Goal: Task Accomplishment & Management: Use online tool/utility

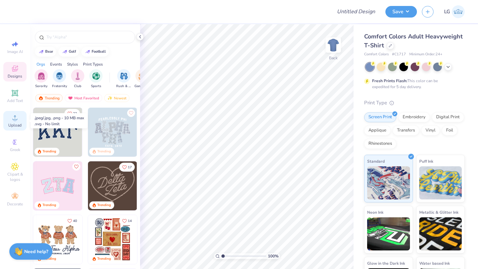
click at [16, 125] on span "Upload" at bounding box center [14, 125] width 13 height 5
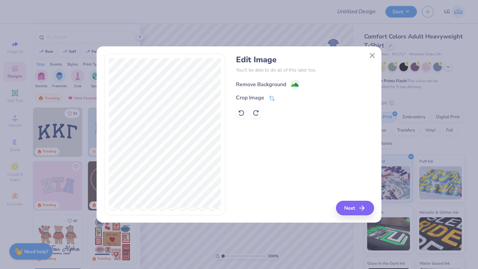
click at [258, 87] on div "Remove Background" at bounding box center [261, 85] width 50 height 8
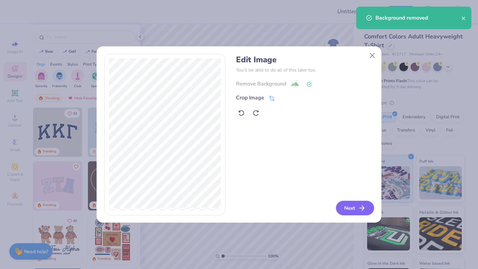
click at [352, 207] on button "Next" at bounding box center [355, 208] width 38 height 15
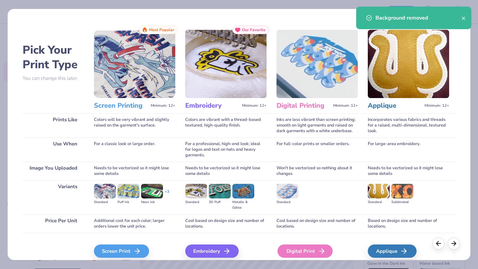
click at [309, 249] on div "Digital Print" at bounding box center [304, 251] width 55 height 13
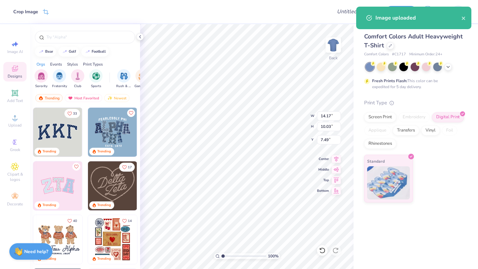
type input "3.75"
type input "2.65"
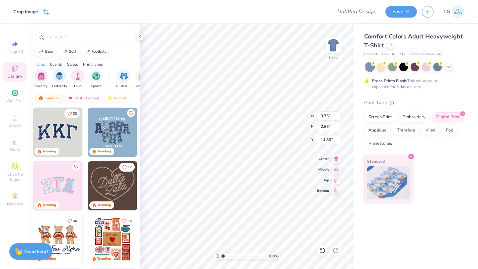
type input "3.00"
click at [283, 128] on div "100 % Back W 3.75 H 2.65 Y 3.00 Center Middle Top Bottom" at bounding box center [246, 146] width 213 height 245
click at [336, 41] on img at bounding box center [333, 45] width 27 height 27
click at [11, 119] on icon at bounding box center [15, 118] width 8 height 8
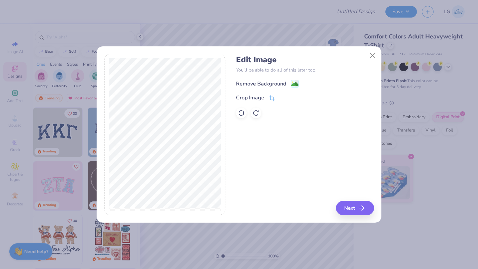
click at [267, 79] on div "Edit Image You’ll be able to do all of this later too. Remove Background Crop I…" at bounding box center [305, 86] width 138 height 63
click at [267, 81] on div "Remove Background" at bounding box center [261, 85] width 50 height 8
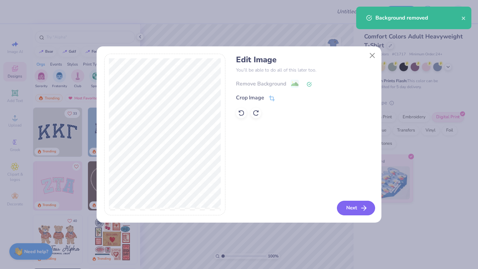
click at [350, 206] on button "Next" at bounding box center [356, 208] width 38 height 15
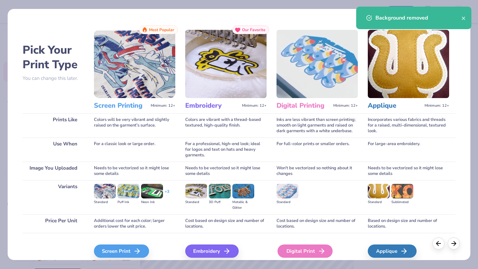
click at [286, 246] on div "Digital Print" at bounding box center [304, 251] width 55 height 13
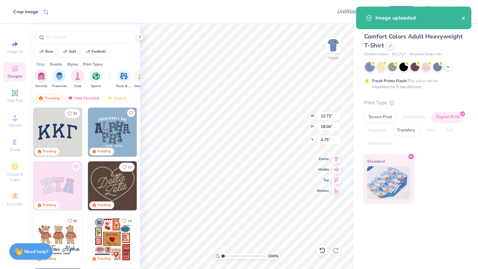
type input "10.00"
type input "13.11"
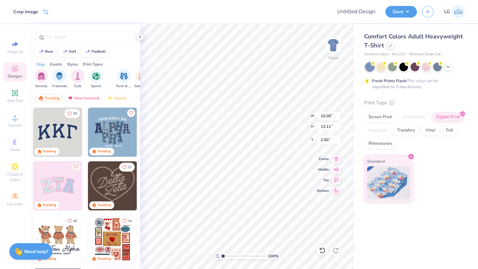
type input "3.00"
type input "9.88"
type input "12.95"
click at [448, 65] on icon at bounding box center [447, 66] width 5 height 5
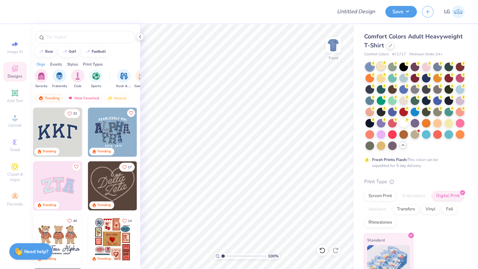
click at [382, 65] on div at bounding box center [380, 66] width 9 height 9
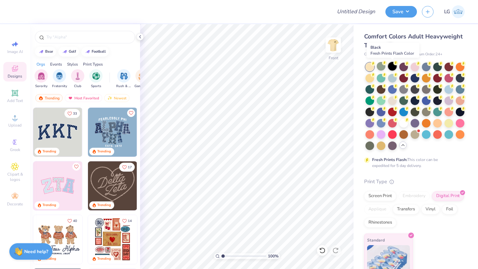
click at [391, 64] on div at bounding box center [392, 66] width 9 height 9
click at [370, 67] on div at bounding box center [369, 67] width 9 height 9
click at [378, 68] on div at bounding box center [380, 66] width 9 height 9
click at [392, 65] on div at bounding box center [392, 66] width 9 height 9
click at [337, 45] on img at bounding box center [333, 45] width 27 height 27
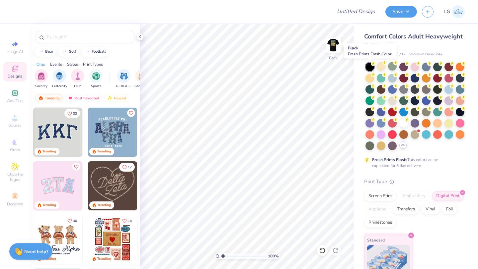
click at [371, 68] on div at bounding box center [369, 67] width 9 height 9
click at [382, 67] on div at bounding box center [380, 66] width 9 height 9
click at [335, 52] on img at bounding box center [333, 45] width 27 height 27
click at [381, 89] on div at bounding box center [380, 89] width 9 height 9
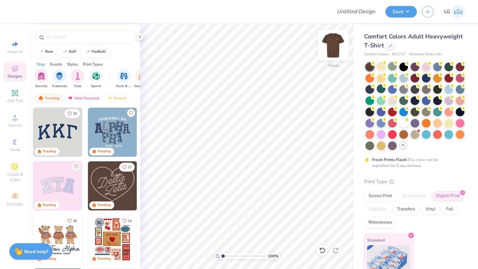
click at [339, 44] on img at bounding box center [333, 45] width 27 height 27
click at [326, 52] on img at bounding box center [333, 45] width 27 height 27
type input "10.18"
type input "13.35"
click at [375, 66] on circle at bounding box center [372, 63] width 5 height 5
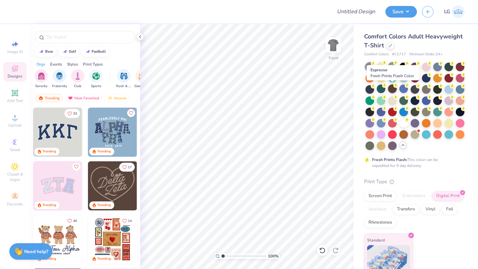
click at [391, 88] on div at bounding box center [392, 89] width 9 height 9
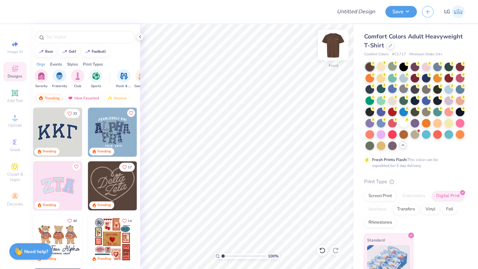
click at [334, 47] on img at bounding box center [333, 45] width 27 height 27
click at [397, 14] on button "Save" at bounding box center [401, 11] width 32 height 12
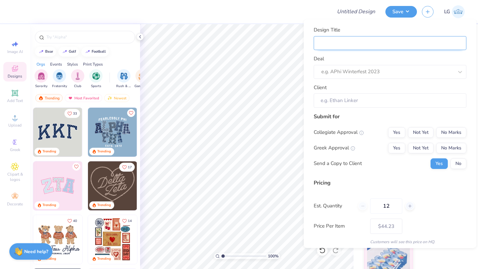
click at [447, 43] on input "Design Title" at bounding box center [389, 43] width 153 height 14
type input "A"
type input "AS"
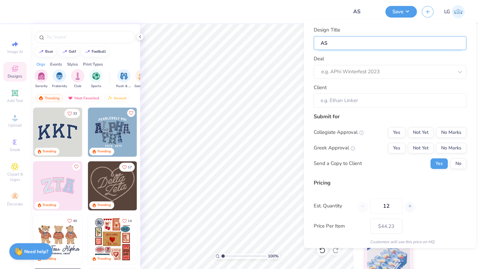
type input "ASC"
type input "ASCM"
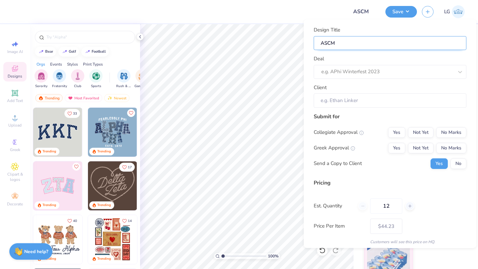
type input "ASCM"
type input "ASCM F"
type input "ASCM Fi"
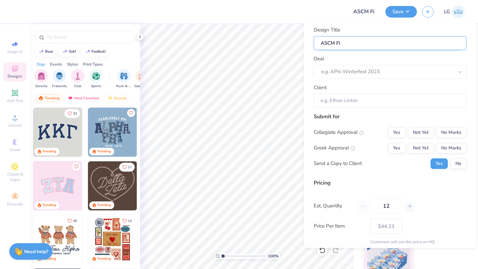
type input "ASCM Fin"
type input "ASCM Fina"
type input "ASCM Final"
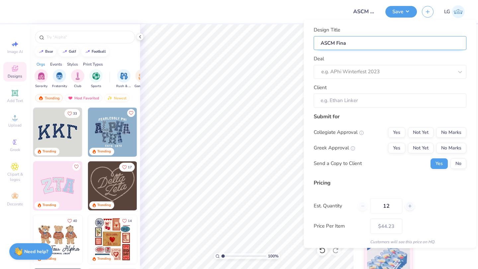
type input "ASCM Final"
type input "ASCM Final D"
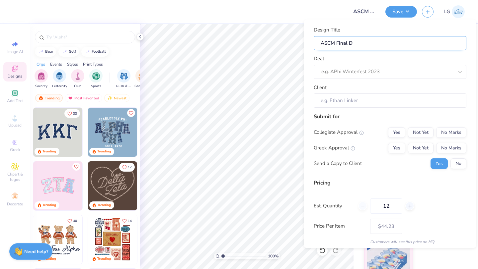
type input "ASCM Final De"
type input "ASCM Final Dei"
type input "ASCM Final De"
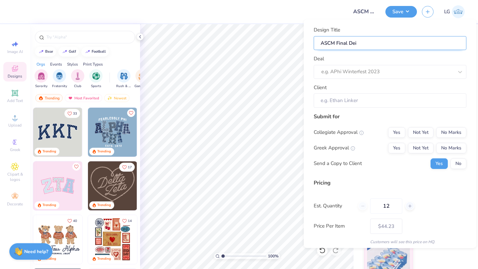
type input "ASCM Final De"
type input "ASCM Final Des"
type input "ASCM Final Desi"
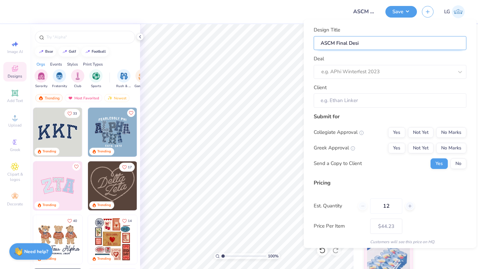
type input "ASCM Final Desig"
type input "ASCM Final Design"
type input "ASCM Final Designs"
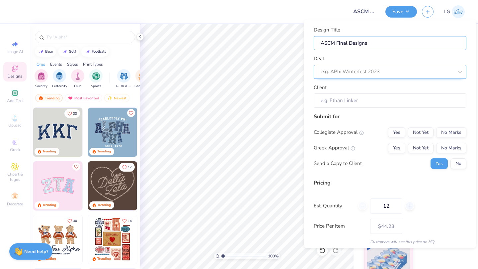
type input "ASCM Final Designs"
click at [408, 71] on div at bounding box center [387, 71] width 132 height 9
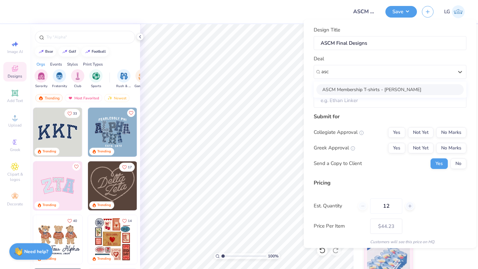
click at [374, 89] on div "ASCM Membership T-shirts - [PERSON_NAME]" at bounding box center [389, 89] width 147 height 11
type input "asc"
type input "[PERSON_NAME]"
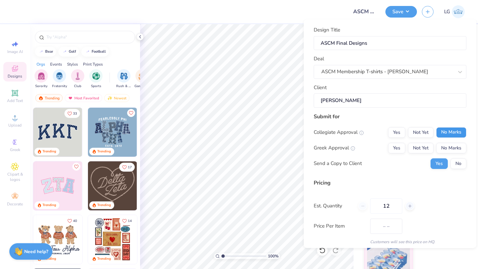
click at [451, 132] on button "No Marks" at bounding box center [451, 132] width 30 height 11
click at [452, 147] on button "No Marks" at bounding box center [451, 148] width 30 height 11
click at [456, 160] on button "No" at bounding box center [458, 163] width 16 height 11
type input "$44.23"
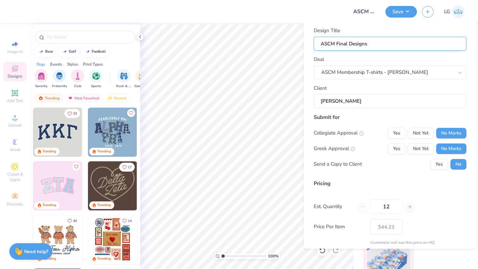
drag, startPoint x: 379, startPoint y: 44, endPoint x: 337, endPoint y: 42, distance: 42.1
click at [337, 42] on input "ASCM Final Designs" at bounding box center [389, 43] width 153 height 14
type input "ASCM"
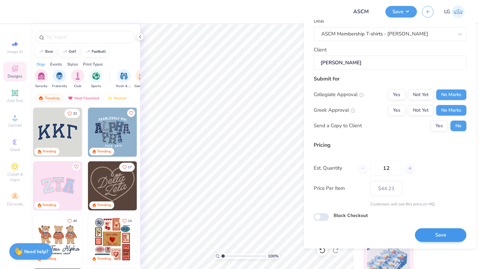
type input "ASCM"
click at [434, 235] on button "Save" at bounding box center [440, 236] width 51 height 14
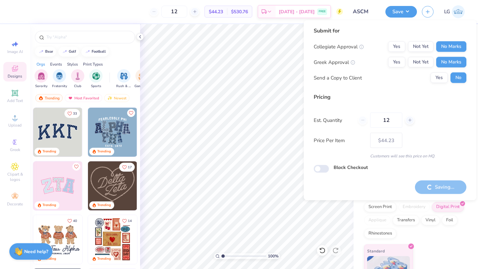
type input "– –"
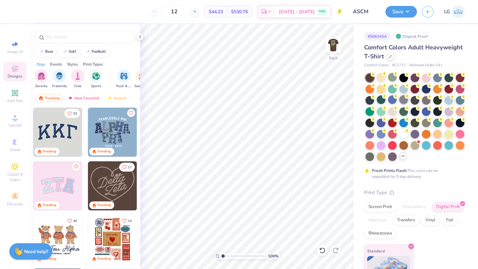
click at [404, 99] on div at bounding box center [403, 100] width 9 height 9
click at [331, 51] on img at bounding box center [333, 45] width 27 height 27
click at [403, 16] on button "Save" at bounding box center [401, 11] width 32 height 12
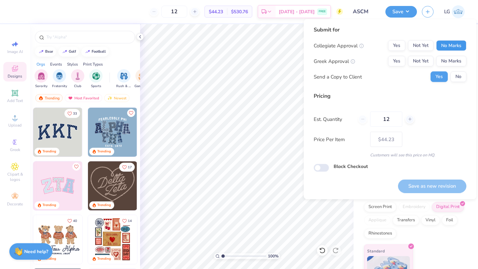
click at [449, 48] on button "No Marks" at bounding box center [451, 45] width 30 height 11
click at [449, 61] on button "No Marks" at bounding box center [451, 61] width 30 height 11
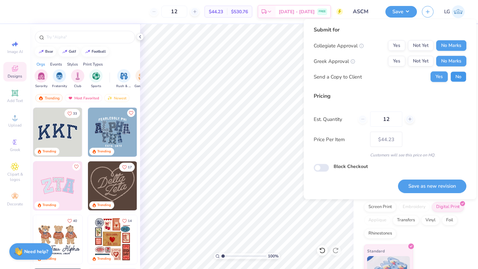
click at [452, 74] on button "No" at bounding box center [458, 77] width 16 height 11
click at [432, 186] on button "Save as new revision" at bounding box center [432, 186] width 68 height 14
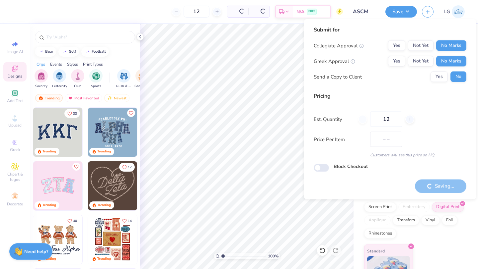
type input "$44.23"
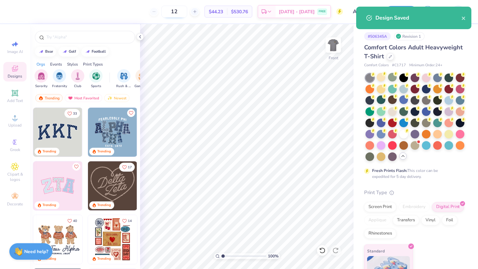
click at [187, 10] on input "12" at bounding box center [174, 12] width 26 height 12
type input "1"
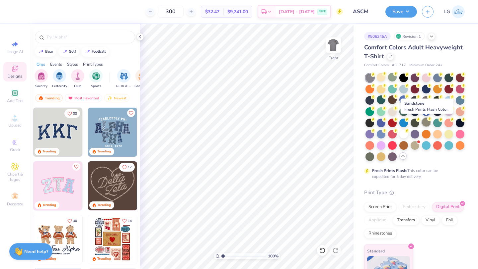
type input "300"
click at [427, 122] on div at bounding box center [426, 122] width 9 height 9
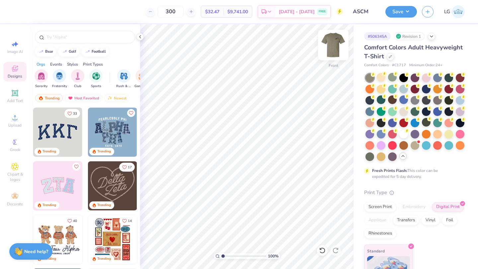
click at [334, 48] on img at bounding box center [333, 45] width 27 height 27
click at [397, 9] on button "Save" at bounding box center [401, 11] width 32 height 12
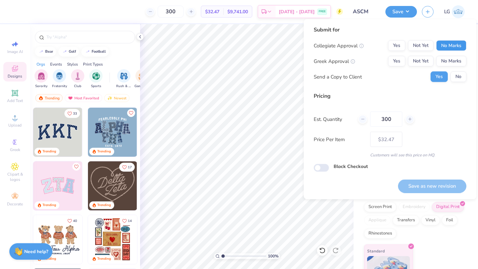
click at [457, 44] on button "No Marks" at bounding box center [451, 45] width 30 height 11
click at [456, 66] on button "No Marks" at bounding box center [451, 61] width 30 height 11
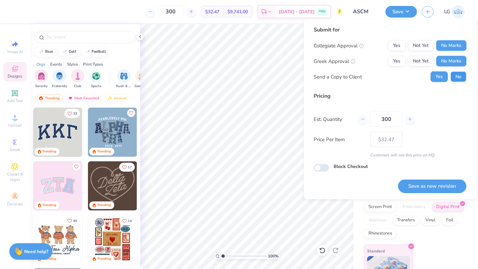
click at [458, 74] on button "No" at bounding box center [458, 77] width 16 height 11
click at [439, 181] on button "Save as new revision" at bounding box center [432, 186] width 68 height 14
type input "$32.47"
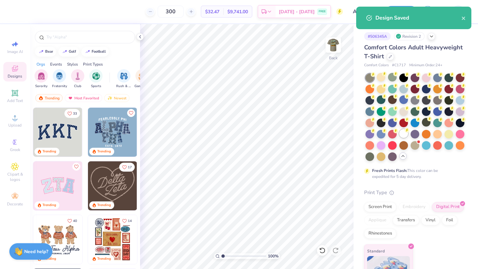
click at [404, 134] on div at bounding box center [403, 133] width 9 height 9
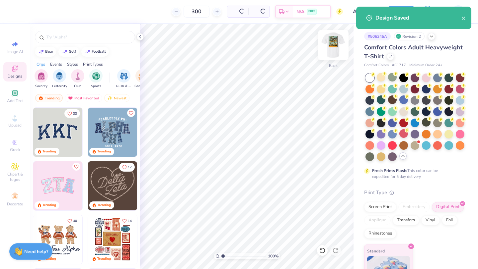
click at [333, 50] on img at bounding box center [333, 45] width 27 height 27
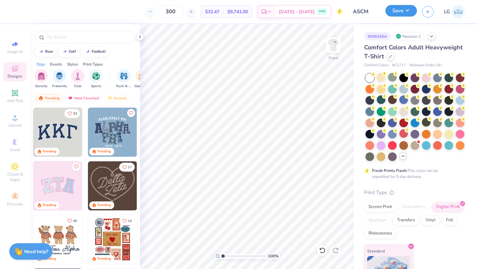
click at [393, 16] on button "Save" at bounding box center [401, 11] width 32 height 12
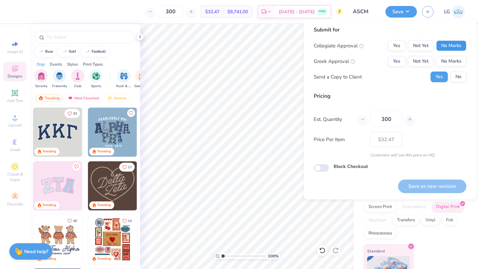
click at [450, 47] on button "No Marks" at bounding box center [451, 45] width 30 height 11
click at [451, 69] on div "Collegiate Approval Yes Not Yet No Marks Greek Approval Yes Not Yet No Marks Se…" at bounding box center [389, 61] width 153 height 42
click at [457, 62] on button "No Marks" at bounding box center [451, 61] width 30 height 11
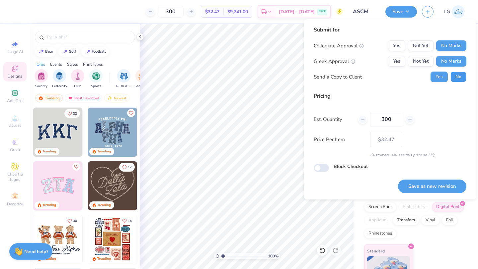
click at [456, 73] on button "No" at bounding box center [458, 77] width 16 height 11
click at [448, 185] on button "Save as new revision" at bounding box center [432, 187] width 68 height 14
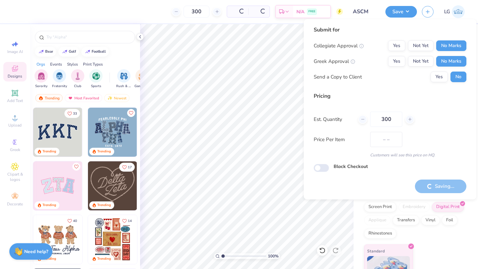
type input "$32.47"
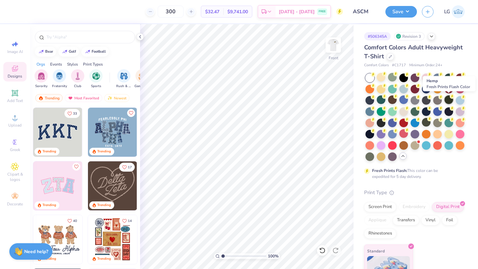
click at [450, 101] on div at bounding box center [448, 100] width 9 height 9
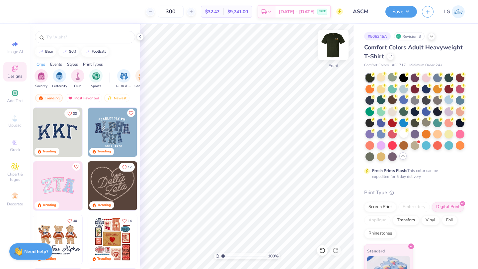
click at [336, 48] on img at bounding box center [333, 45] width 27 height 27
click at [381, 110] on div at bounding box center [380, 111] width 9 height 9
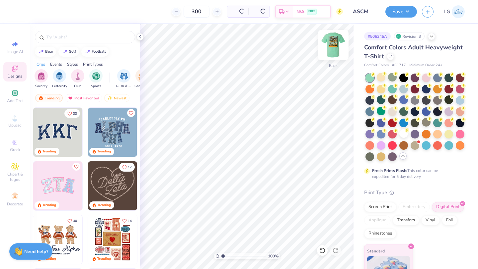
click at [329, 54] on div "Back" at bounding box center [332, 49] width 15 height 24
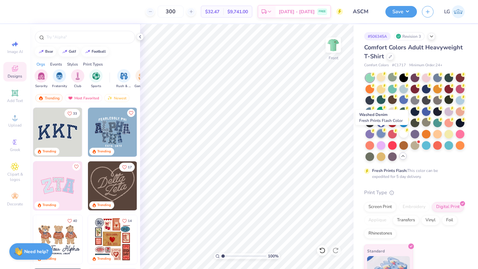
click at [377, 133] on div at bounding box center [380, 133] width 9 height 9
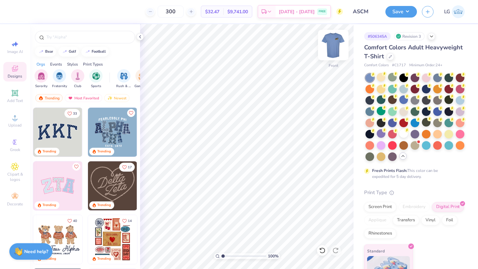
click at [329, 53] on img at bounding box center [333, 45] width 27 height 27
click at [397, 14] on button "Save" at bounding box center [401, 11] width 32 height 12
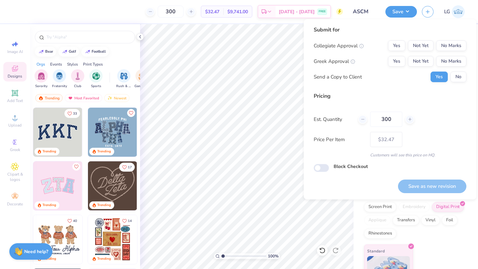
click at [456, 36] on div "Submit for Collegiate Approval Yes Not Yet No Marks Greek Approval Yes Not Yet …" at bounding box center [389, 56] width 153 height 61
click at [456, 40] on button "No Marks" at bounding box center [451, 45] width 30 height 11
click at [458, 66] on button "No Marks" at bounding box center [451, 61] width 30 height 11
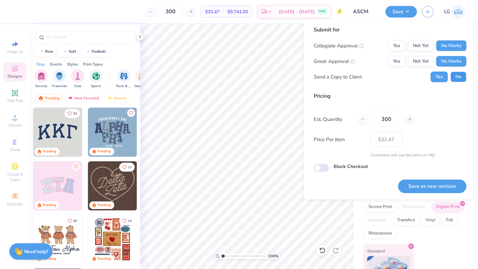
click at [457, 75] on button "No" at bounding box center [458, 77] width 16 height 11
click at [441, 180] on button "Save as new revision" at bounding box center [432, 187] width 68 height 14
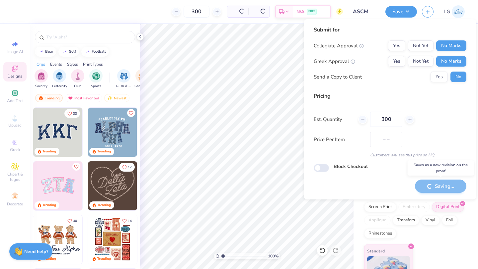
type input "$32.47"
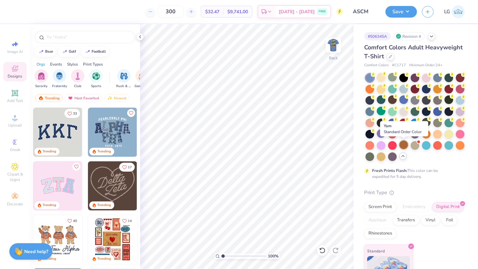
click at [404, 146] on div at bounding box center [403, 145] width 9 height 9
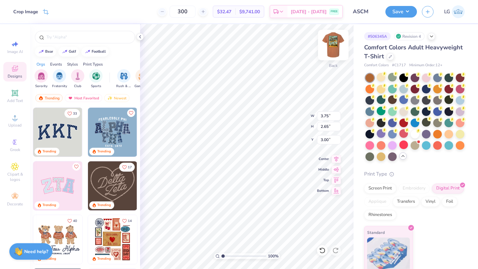
click at [334, 49] on img at bounding box center [333, 45] width 27 height 27
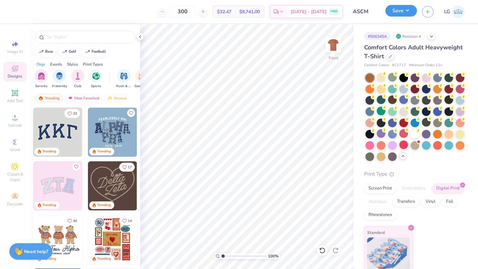
click at [395, 7] on button "Save" at bounding box center [401, 11] width 32 height 12
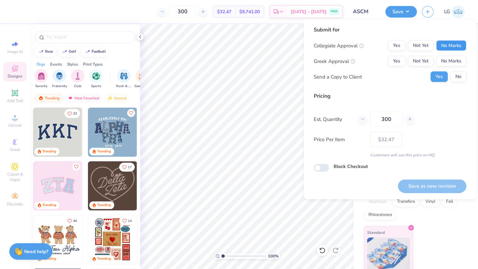
click at [440, 42] on button "No Marks" at bounding box center [451, 45] width 30 height 11
click at [445, 56] on button "No Marks" at bounding box center [451, 61] width 30 height 11
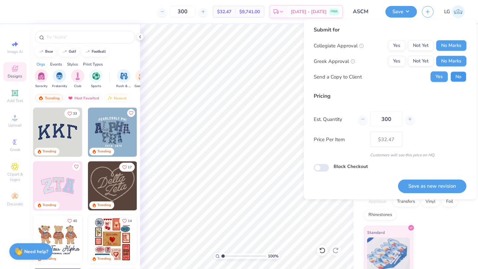
click at [452, 72] on button "No" at bounding box center [458, 77] width 16 height 11
click at [437, 186] on button "Save as new revision" at bounding box center [432, 186] width 68 height 14
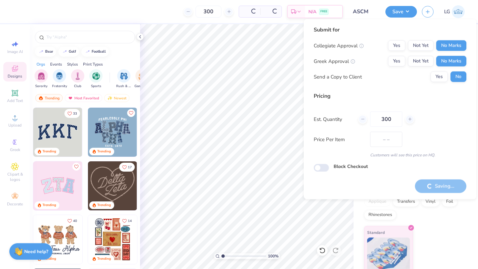
type input "$32.47"
